Goal: Book appointment/travel/reservation

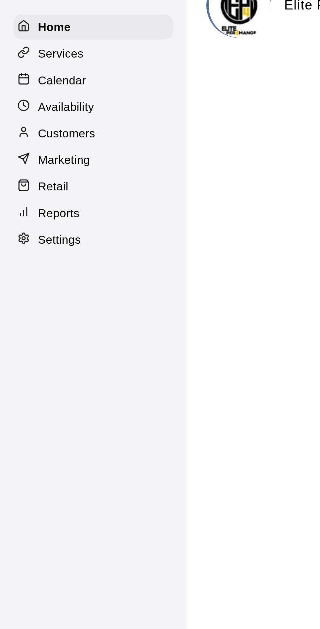
click at [27, 50] on p "Calendar" at bounding box center [24, 50] width 19 height 7
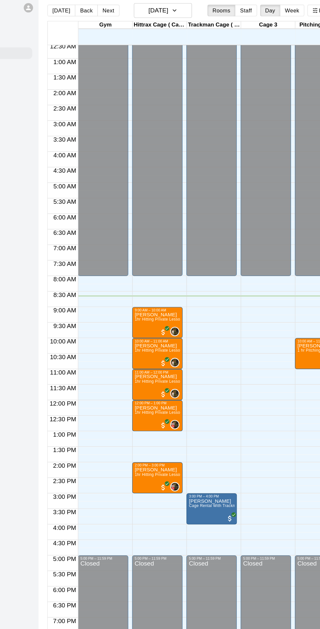
scroll to position [15, 0]
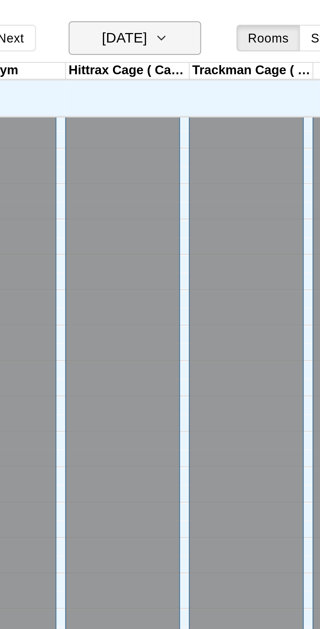
click at [190, 14] on icon "button" at bounding box center [188, 13] width 3 height 1
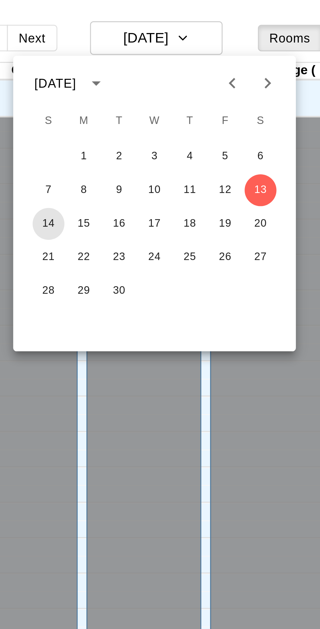
click at [136, 83] on button "14" at bounding box center [139, 83] width 12 height 12
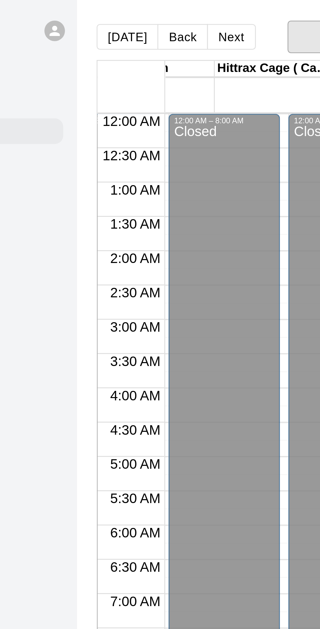
scroll to position [0, 44]
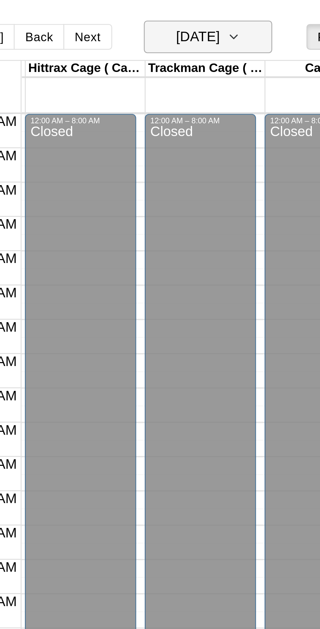
click at [191, 16] on icon "button" at bounding box center [188, 14] width 5 height 8
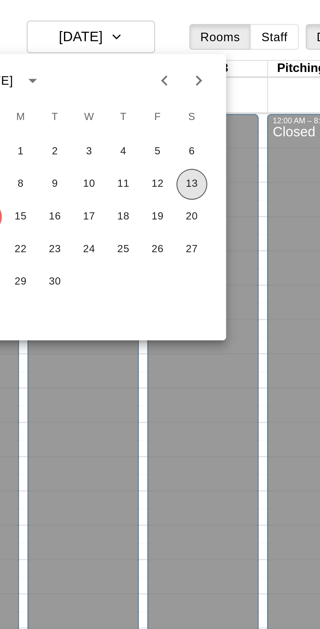
click at [219, 71] on button "13" at bounding box center [217, 70] width 12 height 12
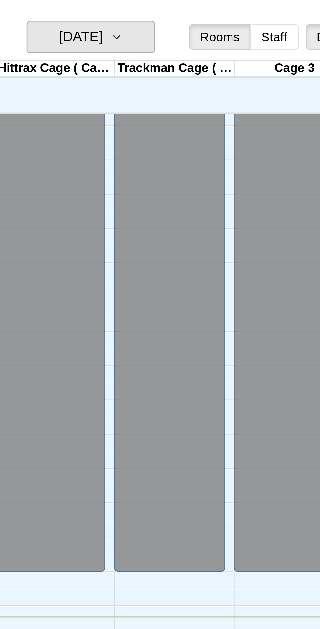
scroll to position [0, 0]
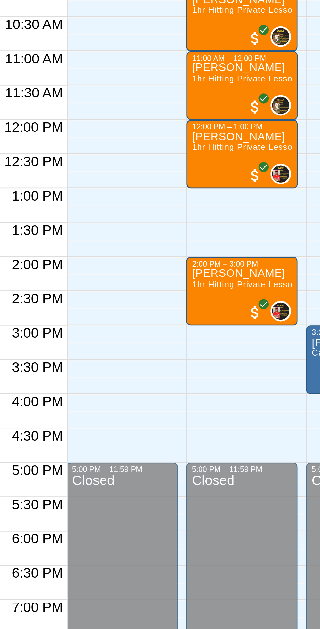
click at [128, 394] on div "12:00 AM – 8:00 AM Closed 5:00 PM – 11:59 PM Closed" at bounding box center [128, 323] width 43 height 628
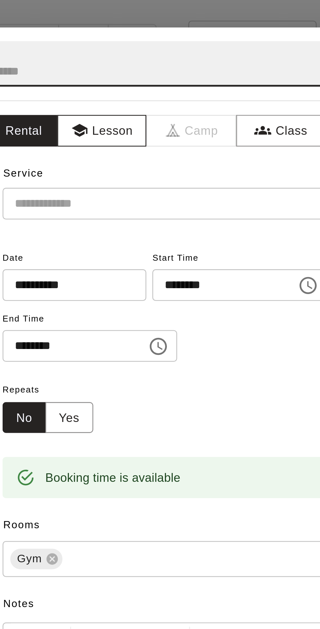
click at [136, 56] on button "Lesson" at bounding box center [121, 50] width 34 height 12
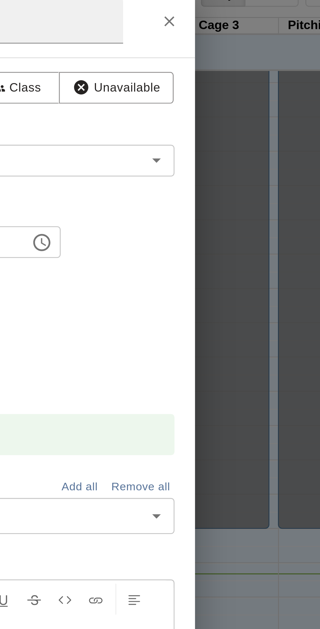
click at [247, 81] on icon "Open" at bounding box center [244, 78] width 8 height 8
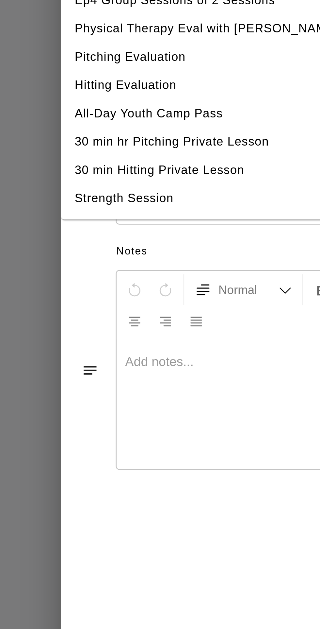
click at [113, 215] on li "Strength Session" at bounding box center [145, 210] width 167 height 11
type input "**********"
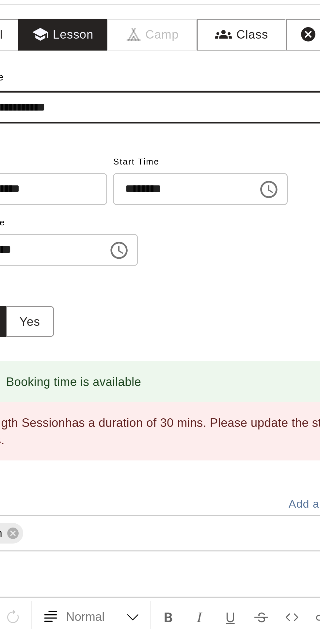
click at [184, 115] on input "********" at bounding box center [165, 109] width 50 height 12
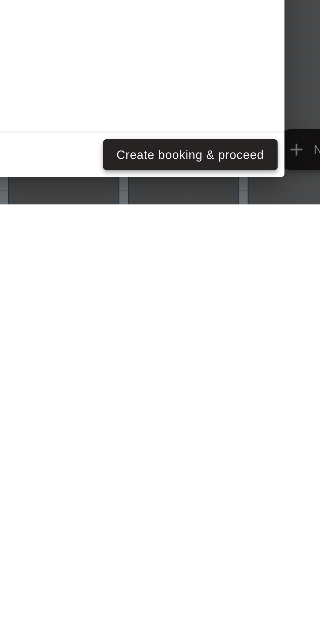
type input "********"
click at [243, 616] on button "Create booking & proceed" at bounding box center [222, 610] width 67 height 12
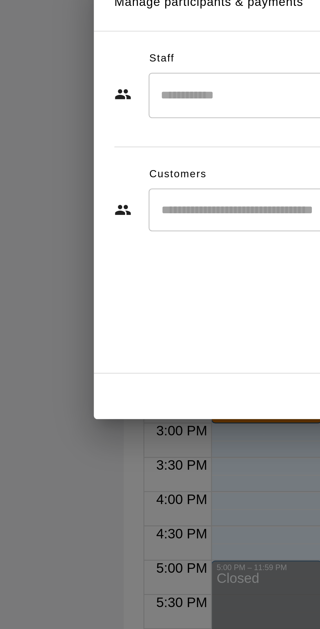
click at [122, 282] on input "Search staff" at bounding box center [167, 275] width 162 height 11
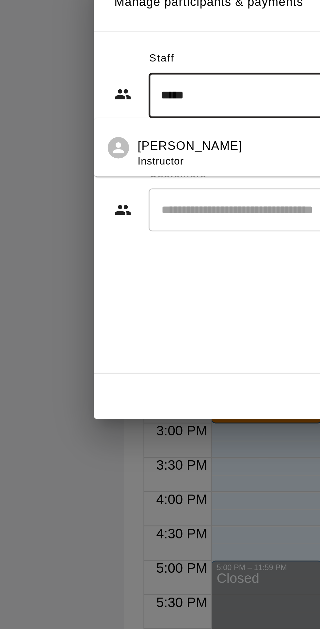
click at [125, 305] on div "Monte Gutierez Instructor" at bounding box center [151, 298] width 145 height 13
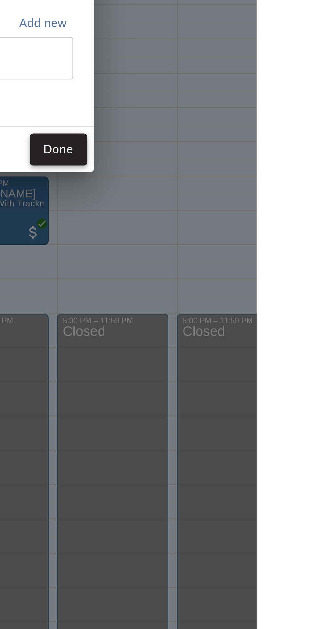
type input "*****"
click at [256, 397] on button "Done" at bounding box center [245, 391] width 22 height 12
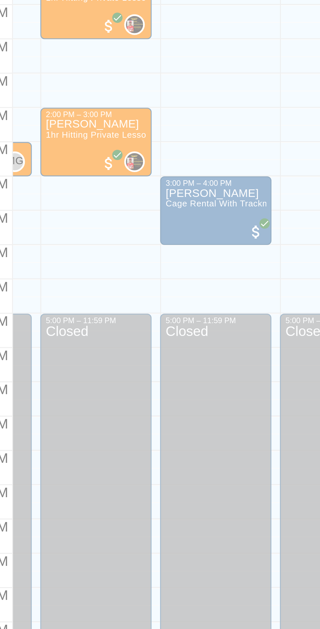
scroll to position [0, 35]
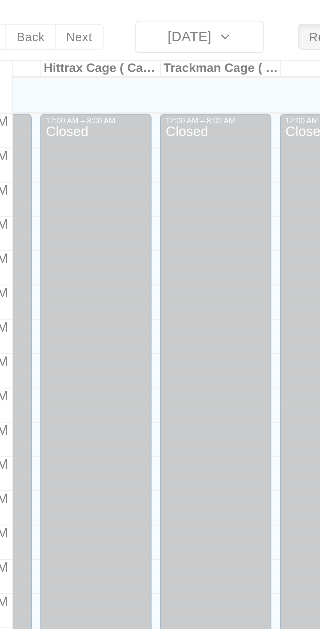
click at [197, 13] on div "Today Back Next Saturday Sep 13 Rooms Staff Day Week Filter View Gym 13 Sat Hit…" at bounding box center [209, 322] width 256 height 629
click at [195, 14] on div "Today Back Next Saturday Sep 13 Rooms Staff Day Week Filter View Gym 13 Sat Hit…" at bounding box center [209, 322] width 256 height 629
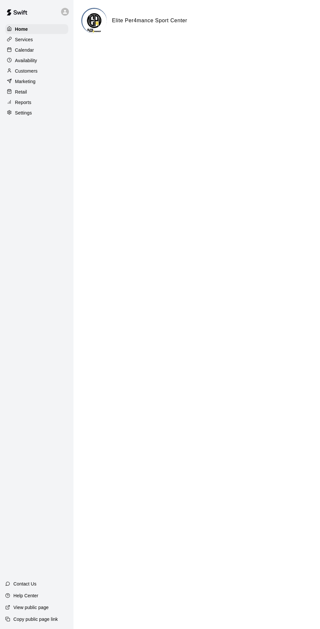
click at [21, 50] on p "Calendar" at bounding box center [24, 50] width 19 height 7
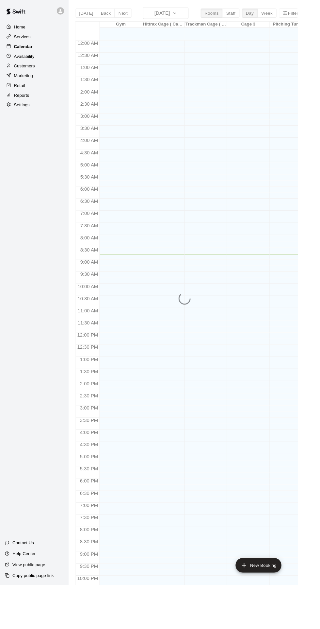
scroll to position [15, 0]
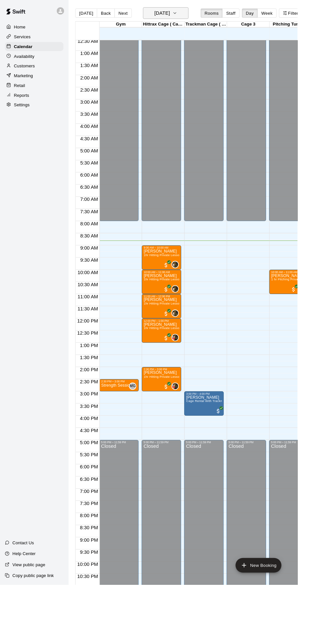
click at [191, 16] on icon "button" at bounding box center [188, 14] width 5 height 8
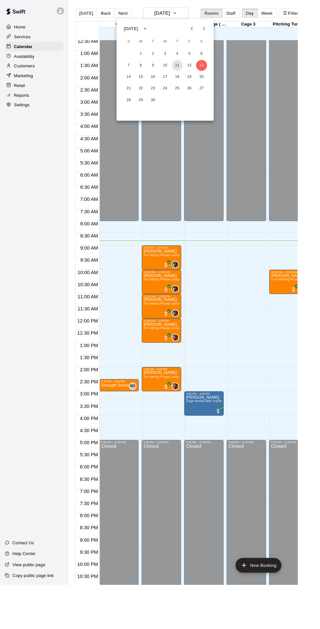
click at [191, 70] on button "11" at bounding box center [191, 70] width 12 height 12
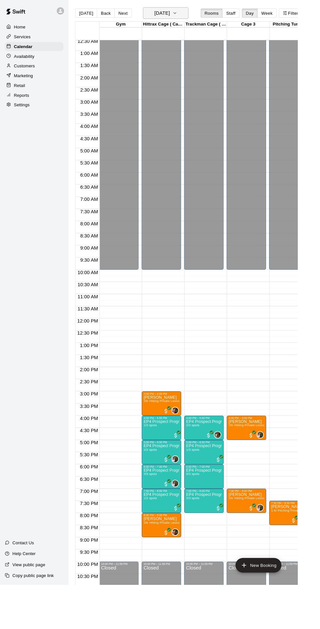
click at [191, 18] on icon "button" at bounding box center [188, 14] width 5 height 8
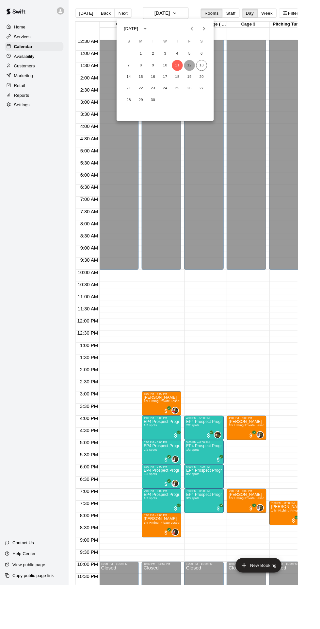
click at [204, 70] on button "12" at bounding box center [204, 70] width 12 height 12
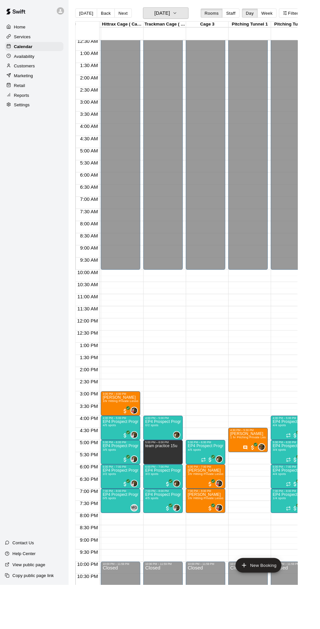
scroll to position [0, 39]
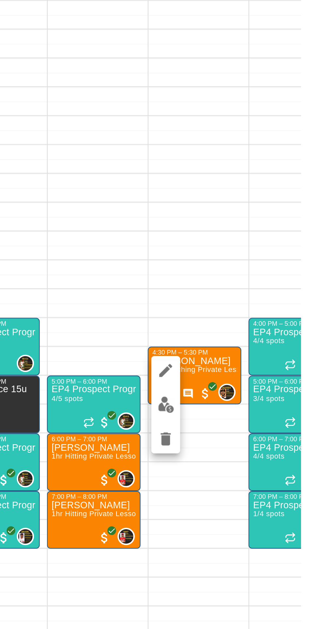
click at [256, 485] on img "edit" at bounding box center [259, 487] width 8 height 8
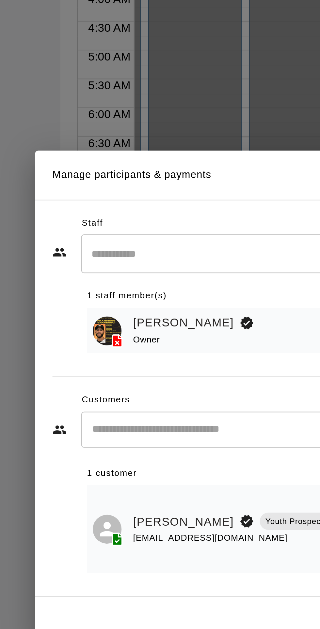
click at [111, 257] on input "Search staff" at bounding box center [167, 251] width 162 height 11
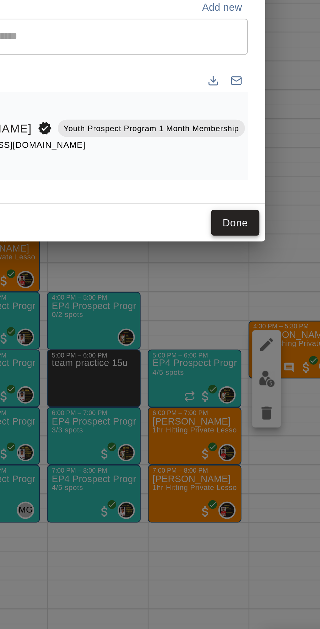
type input "*****"
click at [255, 422] on button "Done" at bounding box center [245, 416] width 22 height 12
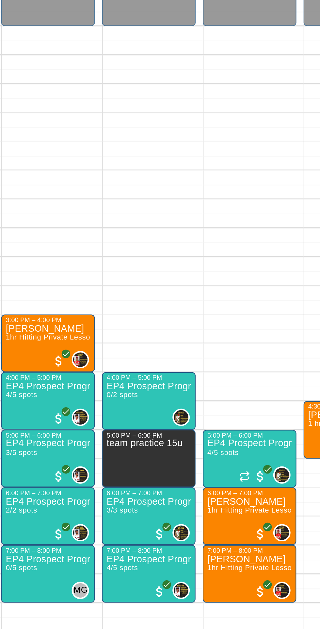
scroll to position [0, 44]
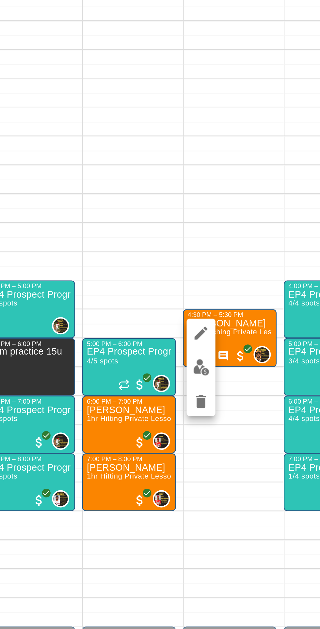
click at [255, 470] on img "edit" at bounding box center [254, 467] width 8 height 8
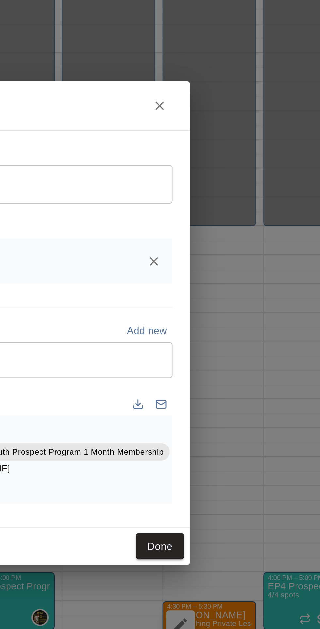
click at [245, 290] on icon "Remove" at bounding box center [242, 286] width 7 height 7
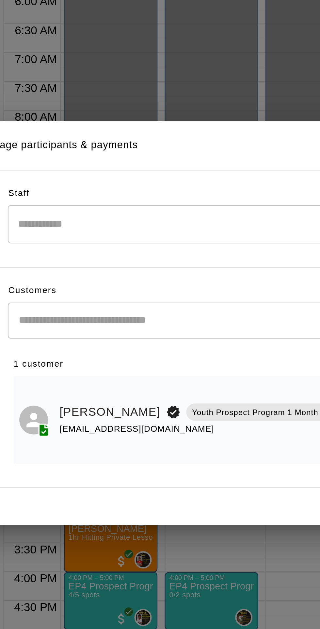
click at [148, 275] on input "Search staff" at bounding box center [167, 269] width 162 height 11
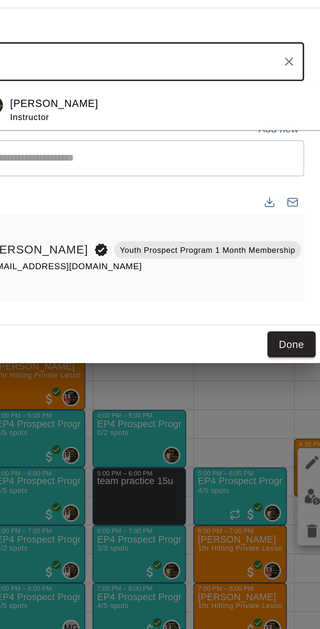
click at [177, 298] on div "Mariel Checo Instructor" at bounding box center [189, 291] width 145 height 13
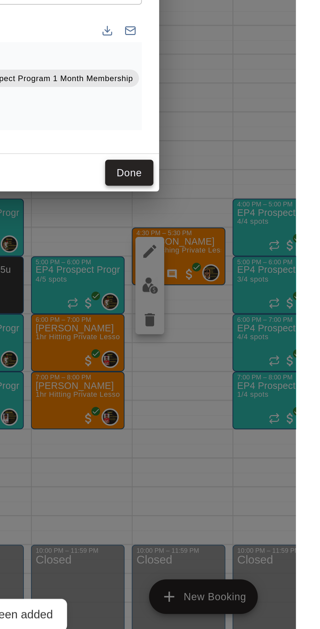
type input "*****"
click at [256, 422] on button "Done" at bounding box center [245, 416] width 22 height 12
